Goal: Find specific page/section: Find specific page/section

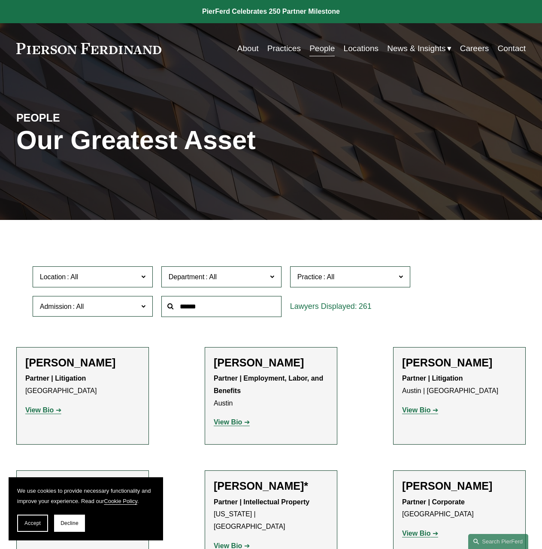
click at [288, 51] on link "Practices" at bounding box center [283, 48] width 33 height 16
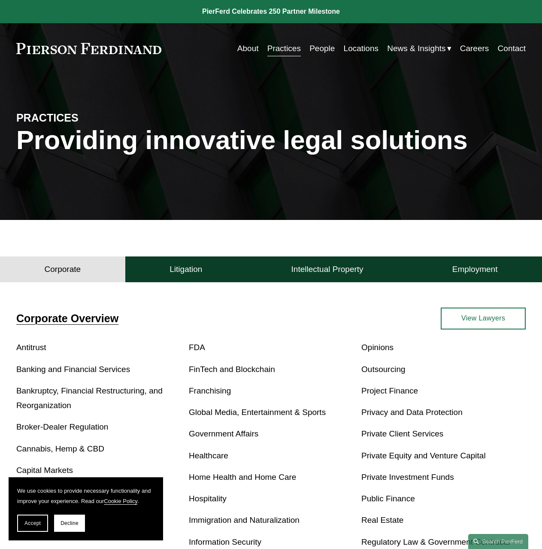
scroll to position [129, 0]
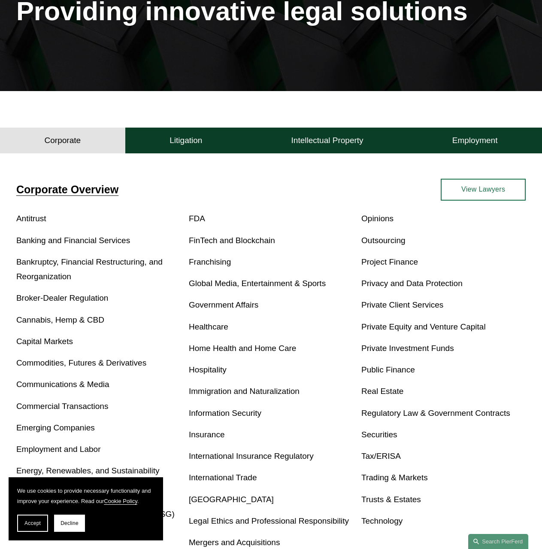
click at [367, 398] on p "Real Estate" at bounding box center [443, 391] width 164 height 15
click at [369, 395] on link "Real Estate" at bounding box center [382, 390] width 42 height 9
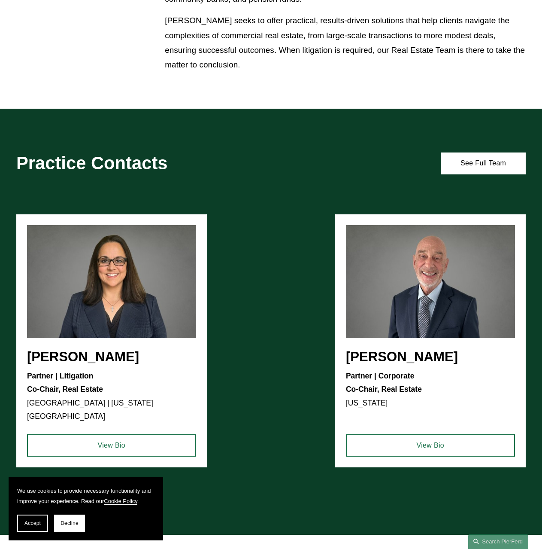
scroll to position [816, 0]
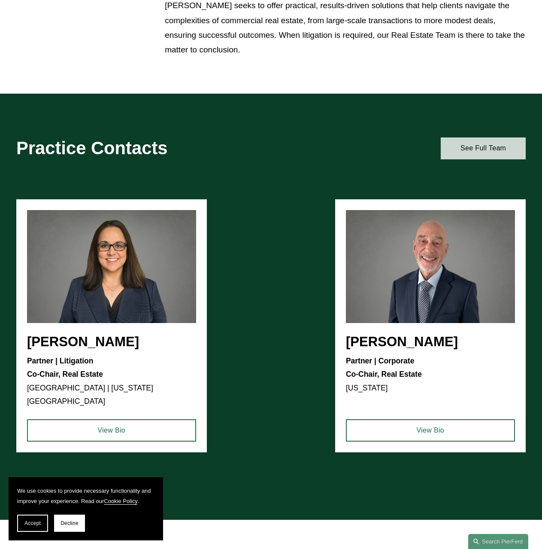
click at [452, 146] on link "See Full Team" at bounding box center [483, 148] width 85 height 22
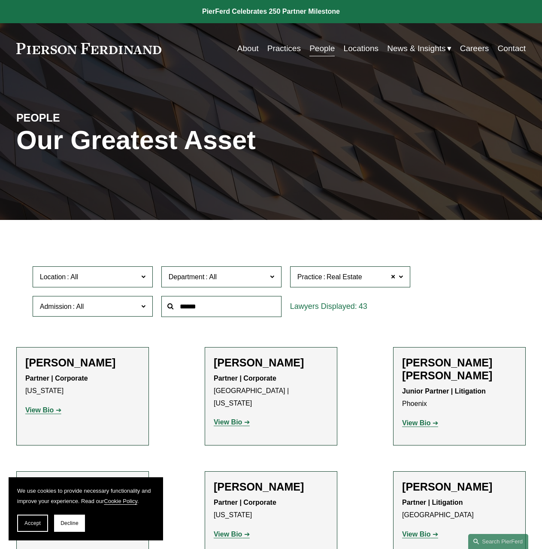
click at [90, 279] on span "Location" at bounding box center [89, 277] width 98 height 12
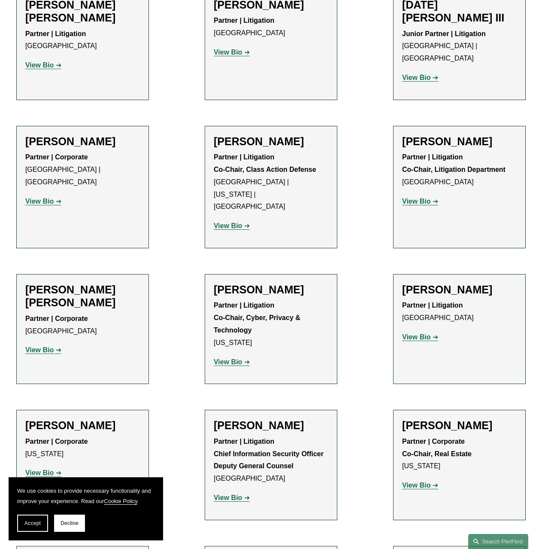
scroll to position [1503, 0]
